Goal: Task Accomplishment & Management: Complete application form

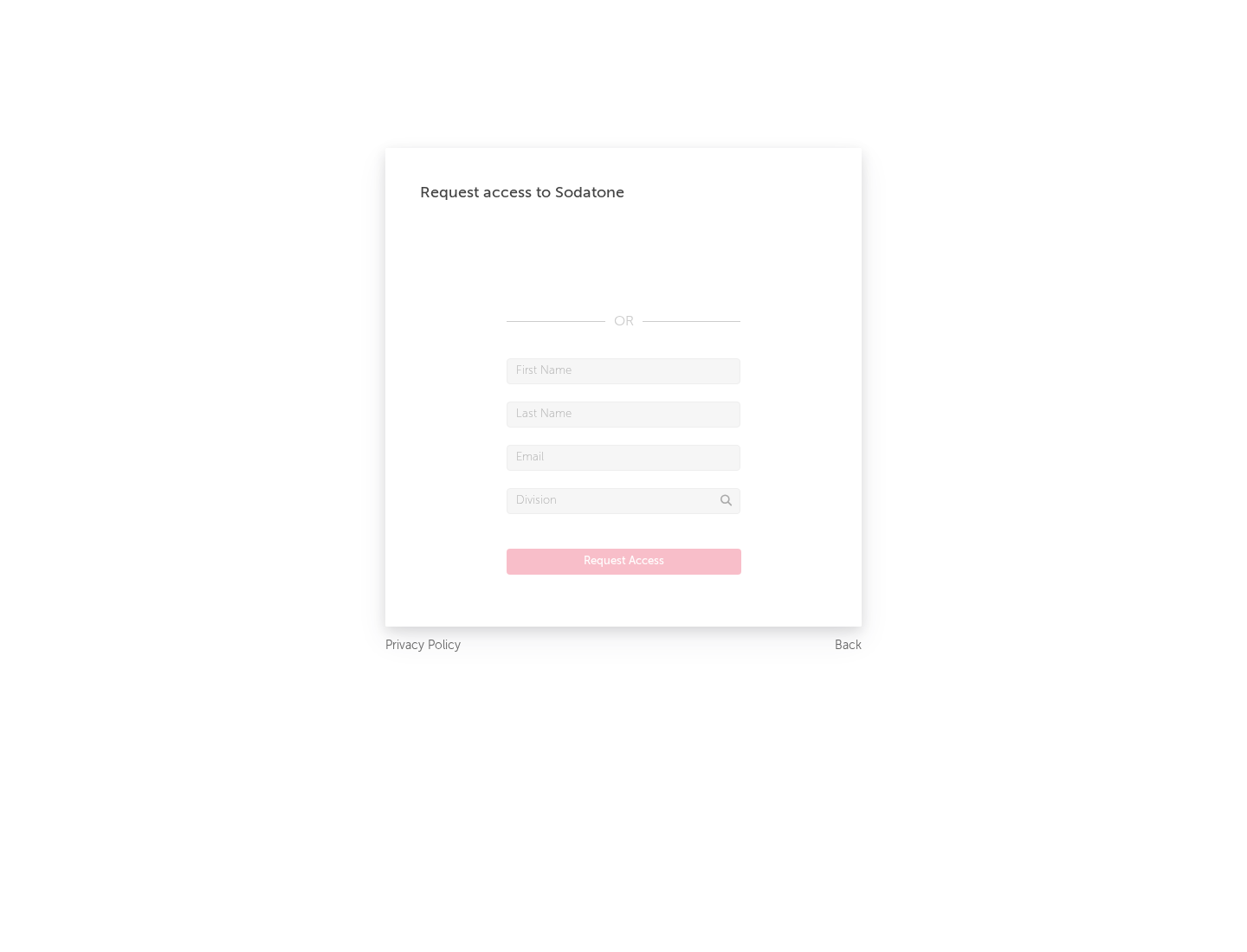
click at [624, 371] on input "text" at bounding box center [624, 372] width 234 height 26
type input "[PERSON_NAME]"
click at [624, 413] on input "text" at bounding box center [624, 414] width 234 height 26
type input "[PERSON_NAME]"
click at [624, 457] on input "text" at bounding box center [624, 458] width 234 height 26
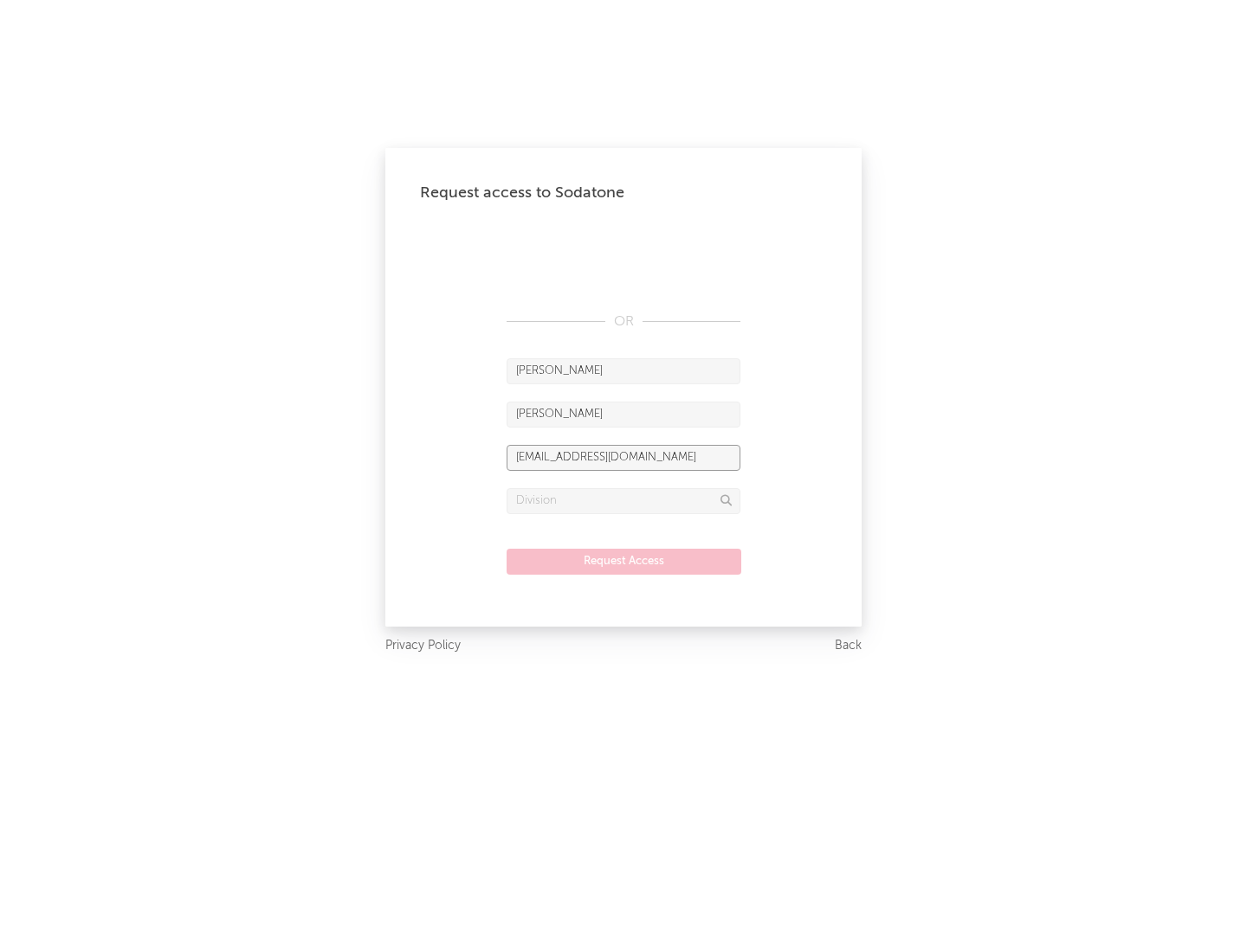
type input "[EMAIL_ADDRESS][DOMAIN_NAME]"
click at [624, 501] on input "text" at bounding box center [624, 502] width 234 height 26
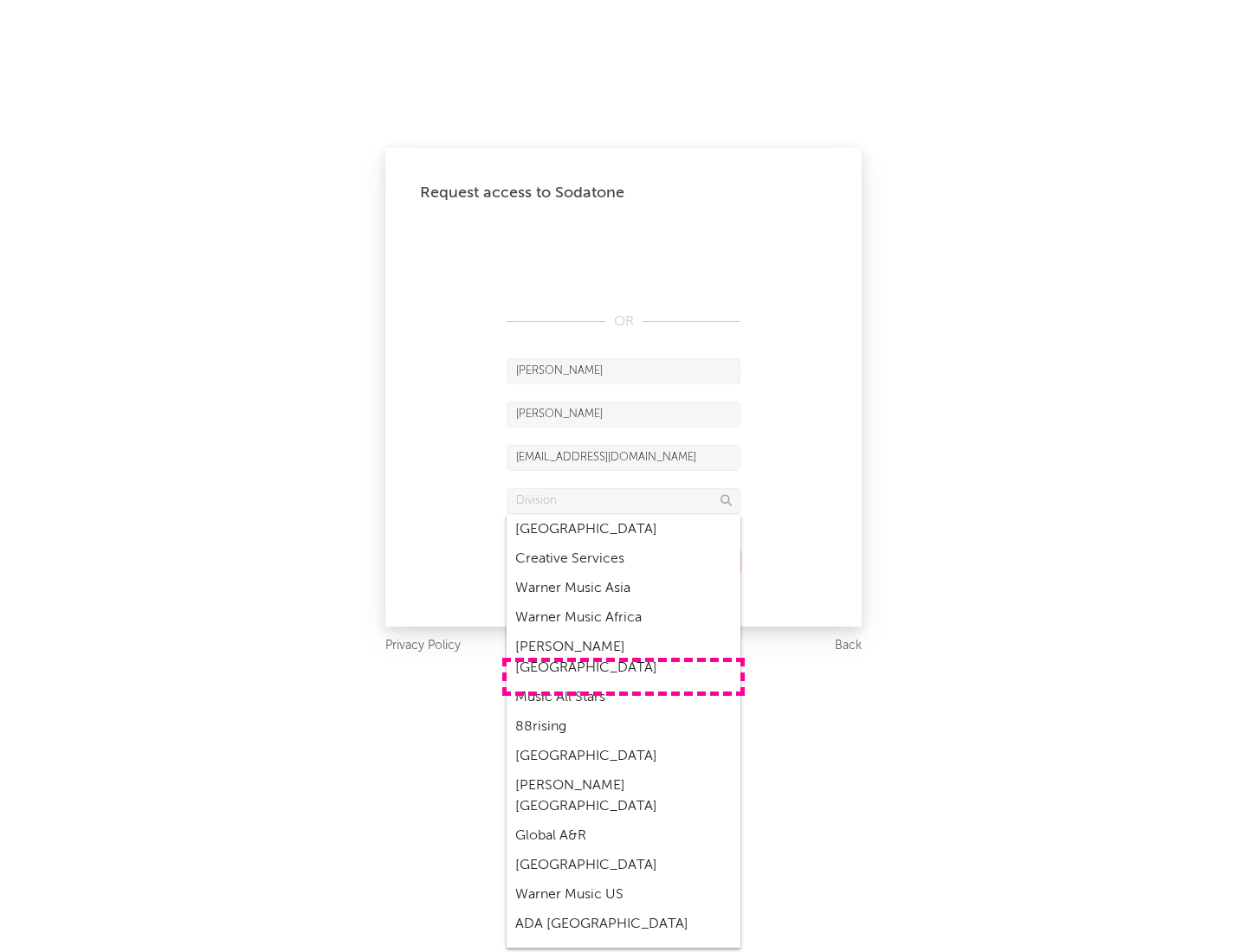
click at [624, 683] on div "Music All Stars" at bounding box center [624, 698] width 234 height 30
type input "Music All Stars"
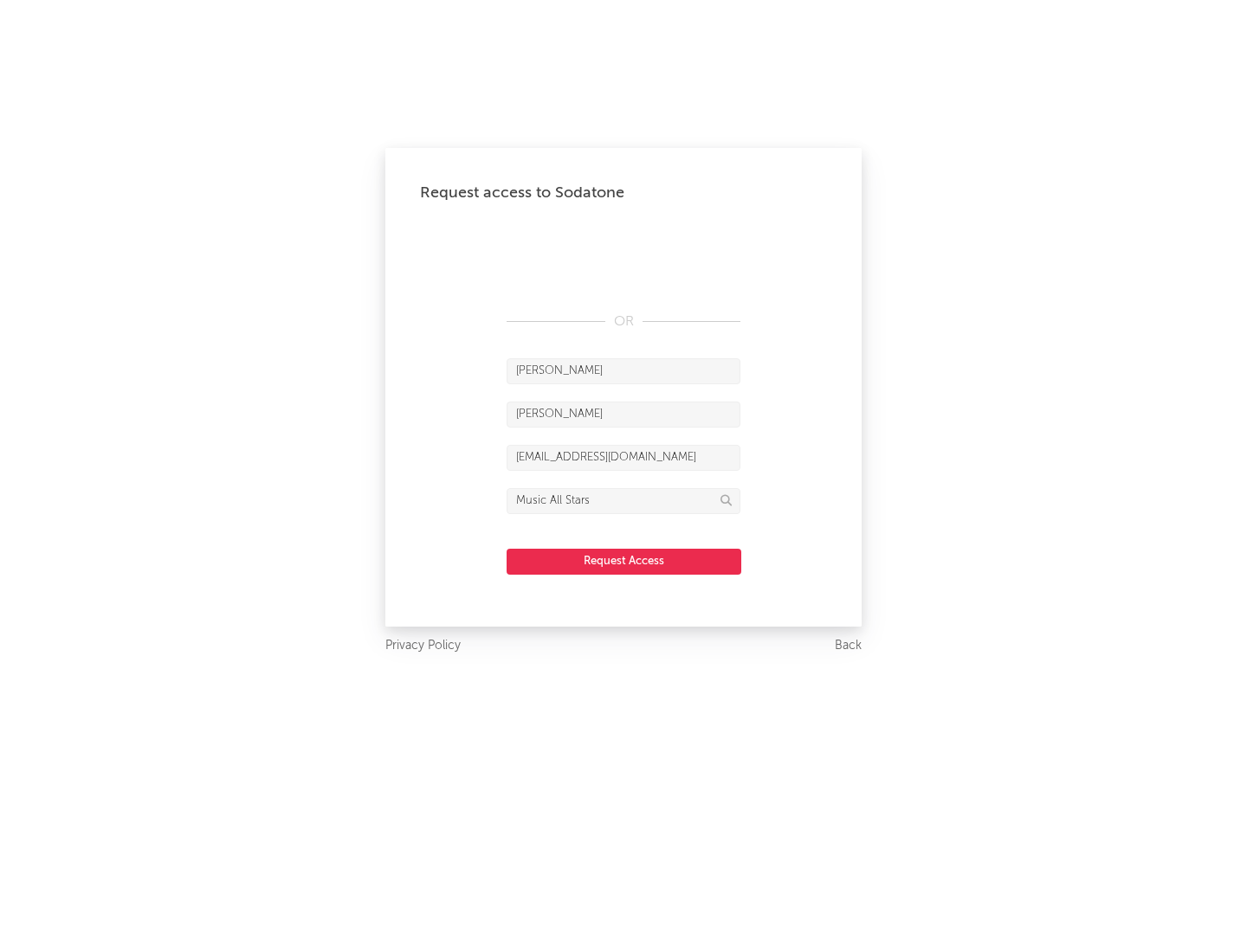
click at [624, 561] on button "Request Access" at bounding box center [624, 562] width 235 height 26
